Goal: Task Accomplishment & Management: Manage account settings

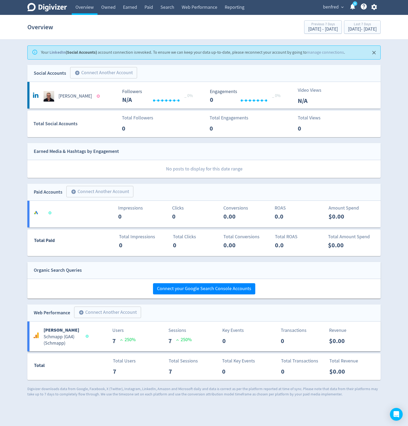
click at [374, 52] on icon "Close" at bounding box center [374, 53] width 6 height 6
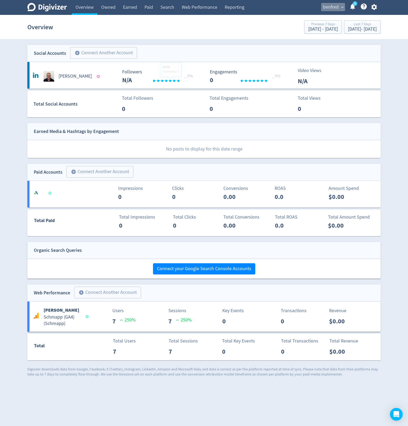
click at [342, 9] on span "expand_more" at bounding box center [342, 7] width 5 height 5
click at [322, 19] on link "Manage Brand Space" at bounding box center [322, 18] width 48 height 15
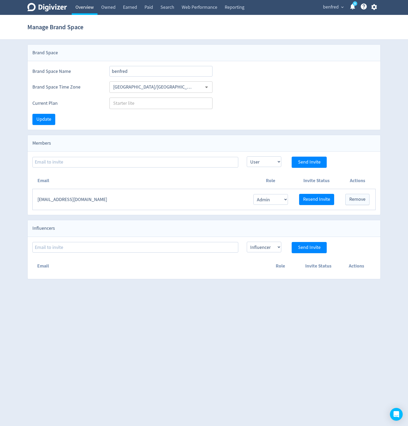
click at [72, 9] on link "Overview" at bounding box center [85, 7] width 26 height 15
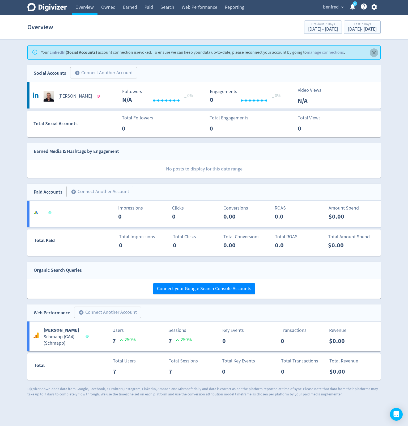
click at [376, 51] on icon "Close" at bounding box center [374, 53] width 6 height 6
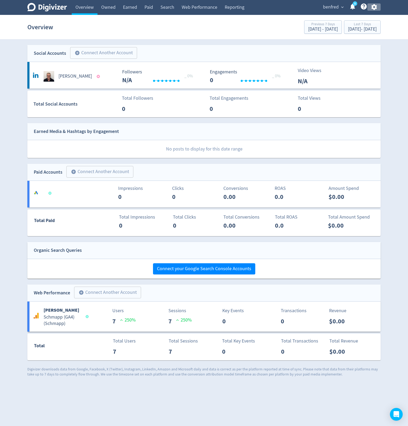
click at [375, 6] on icon "button" at bounding box center [374, 6] width 7 height 7
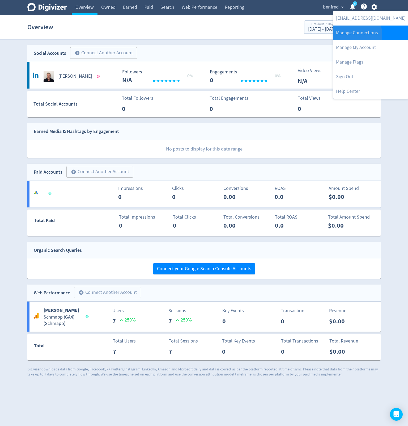
click at [350, 35] on link "Manage Connections" at bounding box center [370, 33] width 75 height 15
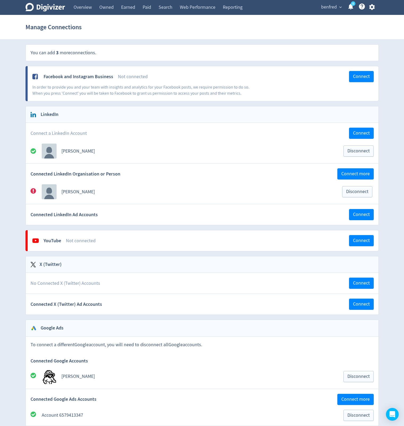
click at [33, 188] on icon at bounding box center [34, 191] width 6 height 6
click at [86, 12] on link "Overview" at bounding box center [83, 7] width 26 height 15
